Goal: Transaction & Acquisition: Subscribe to service/newsletter

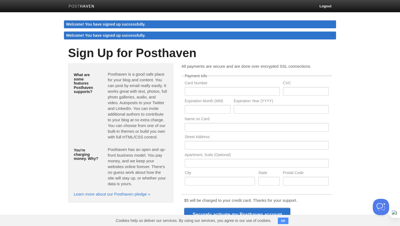
click at [79, 8] on img at bounding box center [82, 7] width 26 height 4
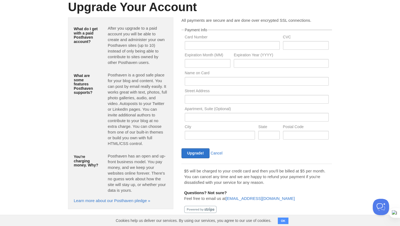
scroll to position [26, 0]
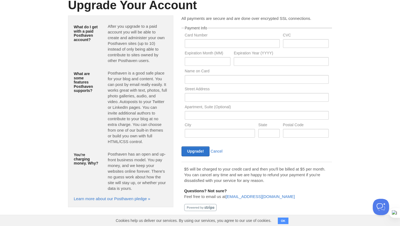
click at [219, 172] on p "$5 will be charged to your credit card and then you'll be billed at $5 per mont…" at bounding box center [256, 174] width 145 height 17
drag, startPoint x: 219, startPoint y: 172, endPoint x: 244, endPoint y: 174, distance: 25.4
click at [244, 174] on p "$5 will be charged to your credit card and then you'll be billed at $5 per mont…" at bounding box center [256, 174] width 145 height 17
drag, startPoint x: 244, startPoint y: 174, endPoint x: 281, endPoint y: 175, distance: 37.3
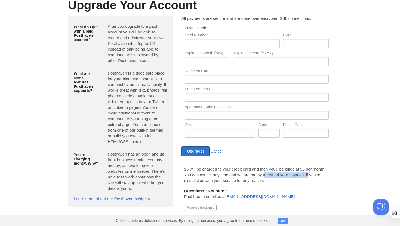
click at [281, 175] on p "$5 will be charged to your credit card and then you'll be billed at $5 per mont…" at bounding box center [256, 174] width 145 height 17
click at [95, 11] on h1 "Upgrade Your Account" at bounding box center [200, 5] width 264 height 13
